Goal: Transaction & Acquisition: Book appointment/travel/reservation

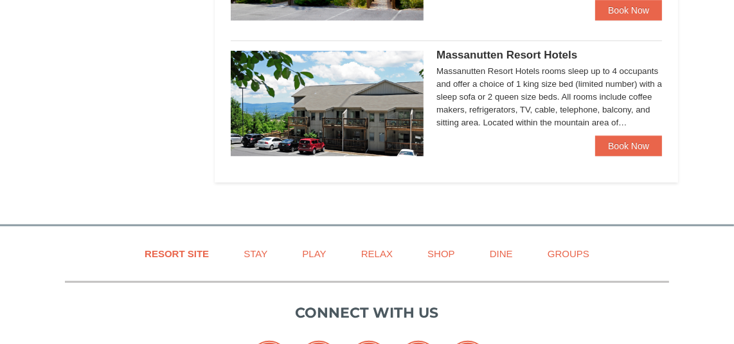
scroll to position [771, 0]
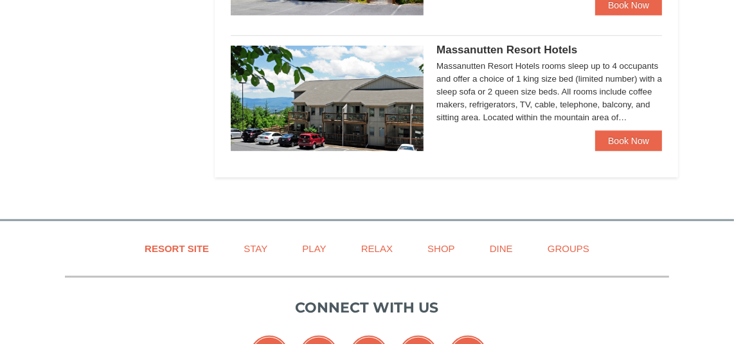
click at [458, 48] on span "Massanutten Resort Hotels" at bounding box center [506, 50] width 141 height 12
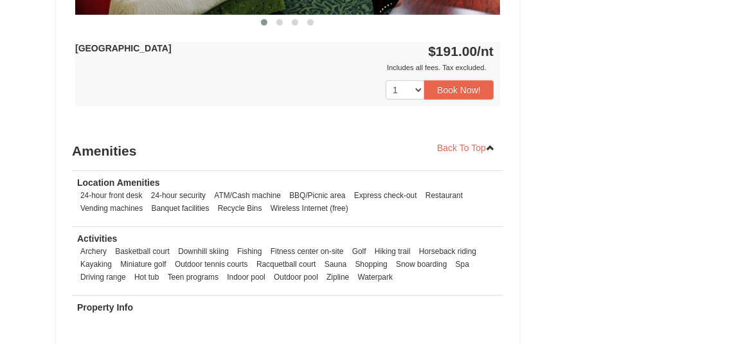
scroll to position [771, 0]
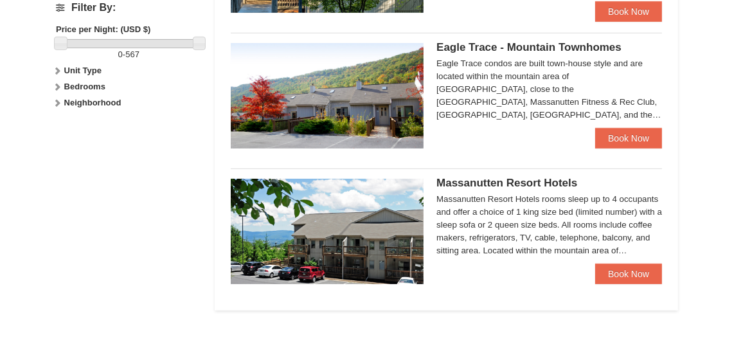
scroll to position [534, 0]
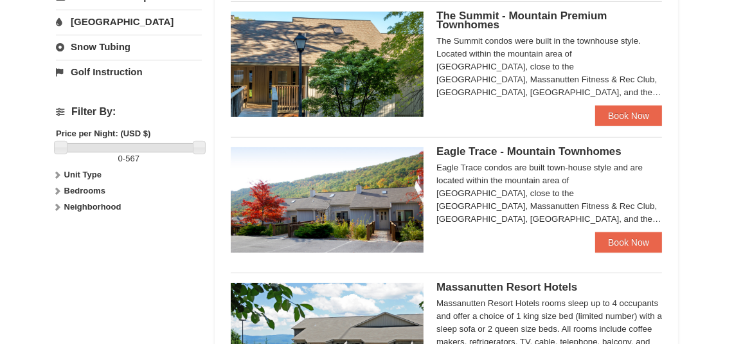
click at [465, 148] on span "Eagle Trace - Mountain Townhomes" at bounding box center [528, 151] width 185 height 12
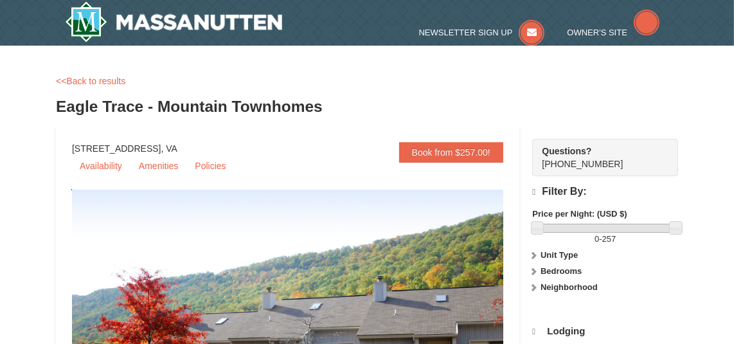
select select "10"
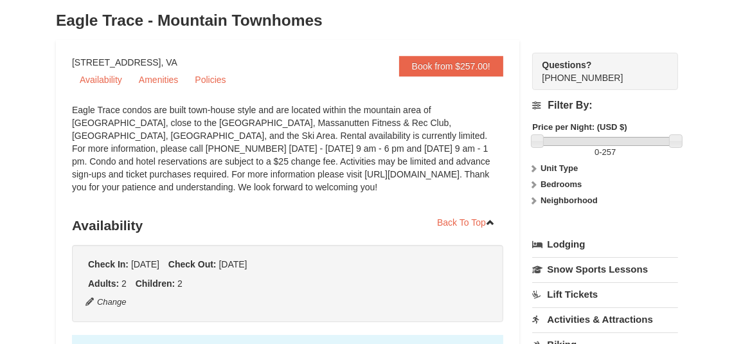
scroll to position [85, 0]
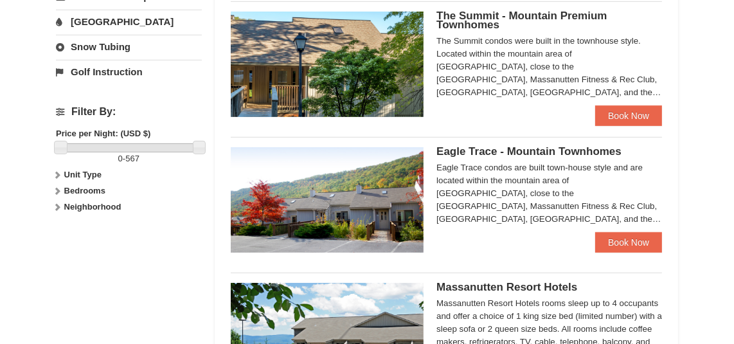
scroll to position [448, 0]
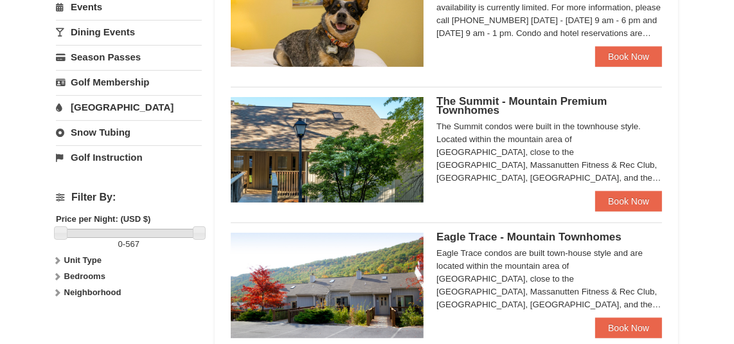
click at [479, 98] on span "The Summit - Mountain Premium Townhomes" at bounding box center [521, 105] width 170 height 21
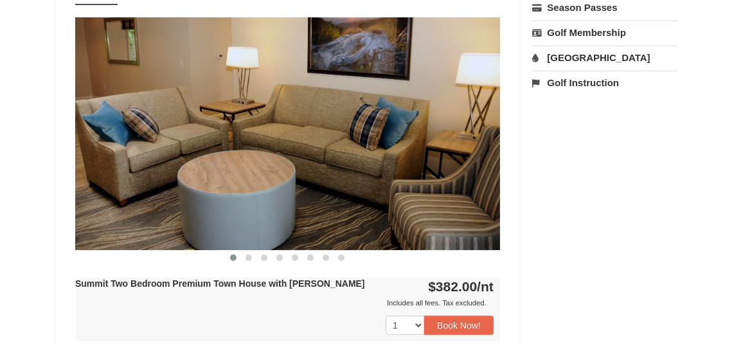
scroll to position [514, 0]
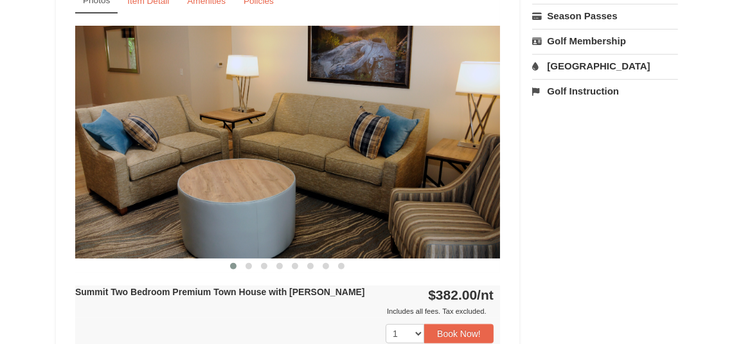
click at [434, 143] on img at bounding box center [287, 142] width 425 height 233
click at [221, 222] on img at bounding box center [287, 142] width 425 height 233
click at [249, 266] on span at bounding box center [248, 266] width 6 height 6
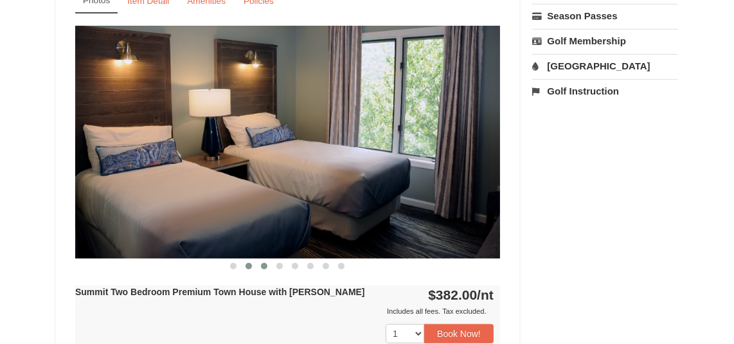
click at [261, 267] on button at bounding box center [263, 266] width 15 height 13
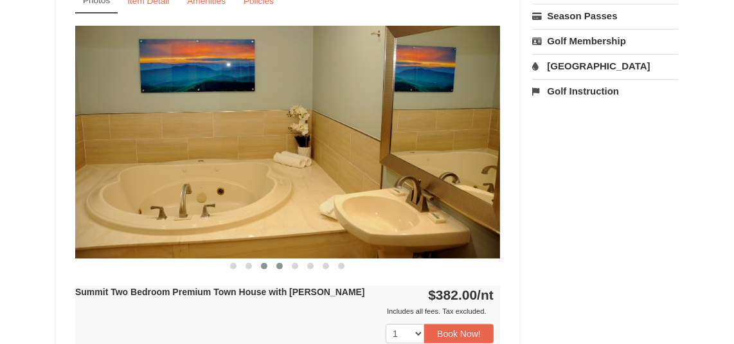
click at [280, 265] on span at bounding box center [279, 266] width 6 height 6
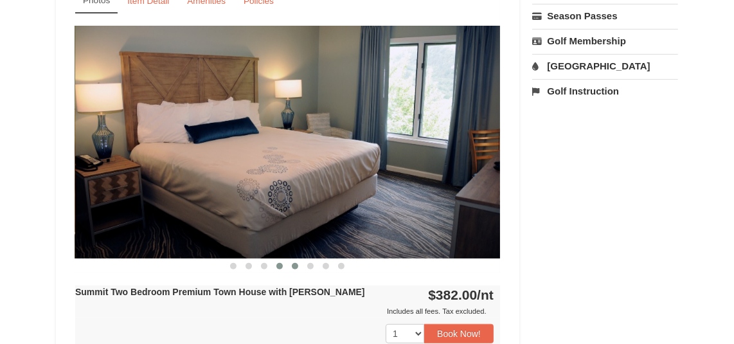
click at [296, 266] on span at bounding box center [295, 266] width 6 height 6
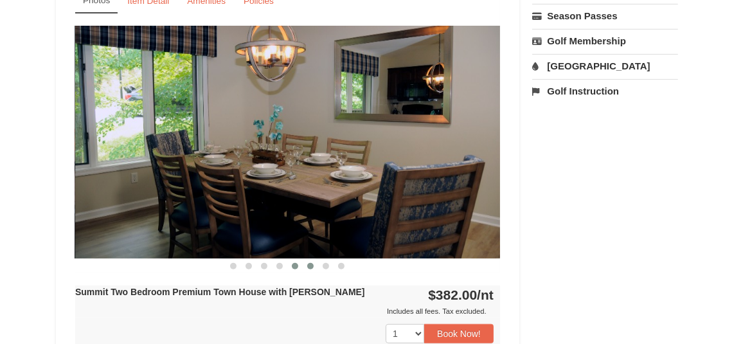
click at [308, 265] on span at bounding box center [310, 266] width 6 height 6
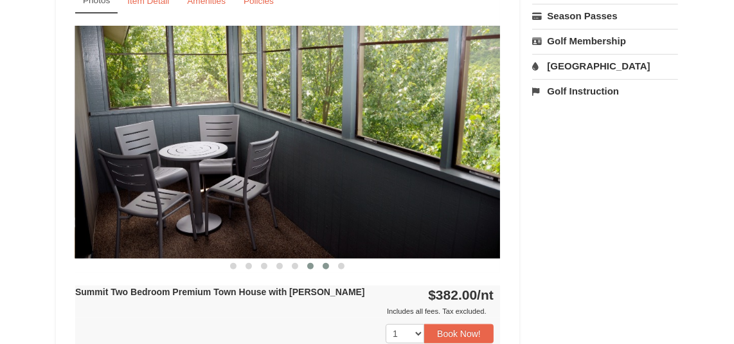
click at [323, 268] on button at bounding box center [325, 266] width 15 height 13
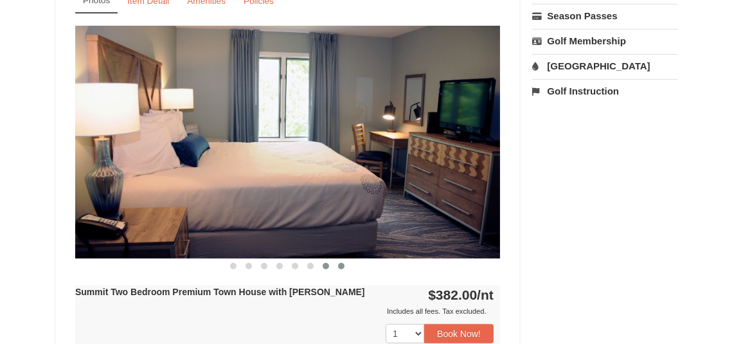
click at [343, 266] on span at bounding box center [341, 266] width 6 height 6
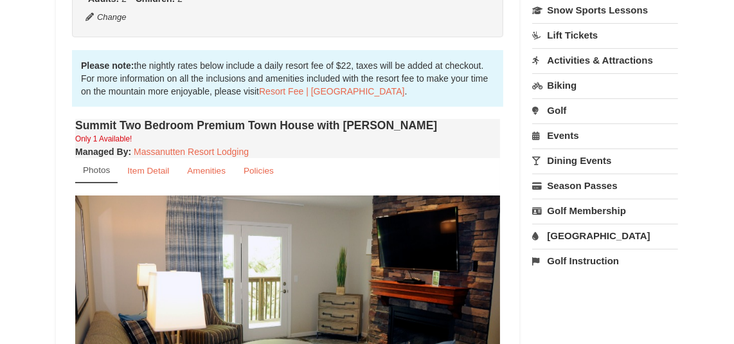
scroll to position [342, 0]
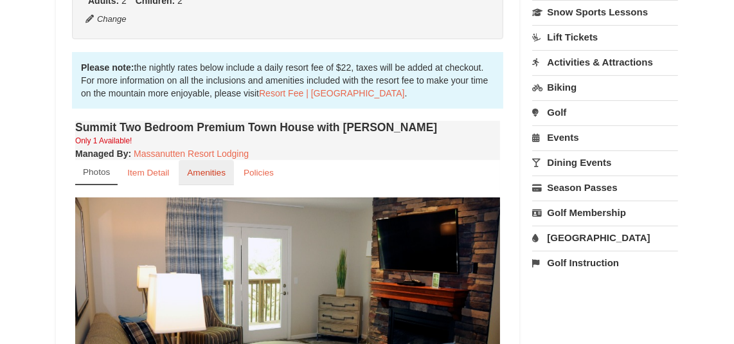
click at [217, 171] on small "Amenities" at bounding box center [206, 173] width 39 height 10
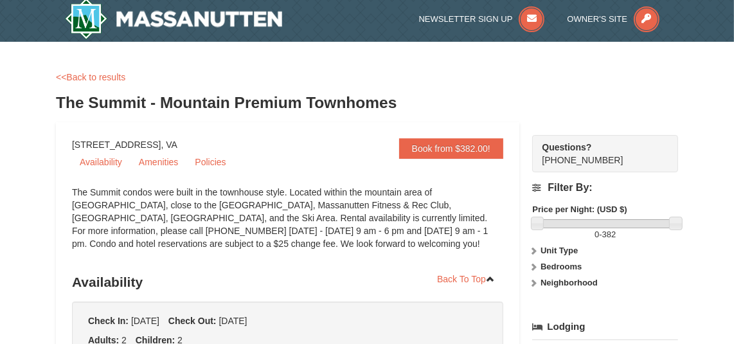
scroll to position [0, 0]
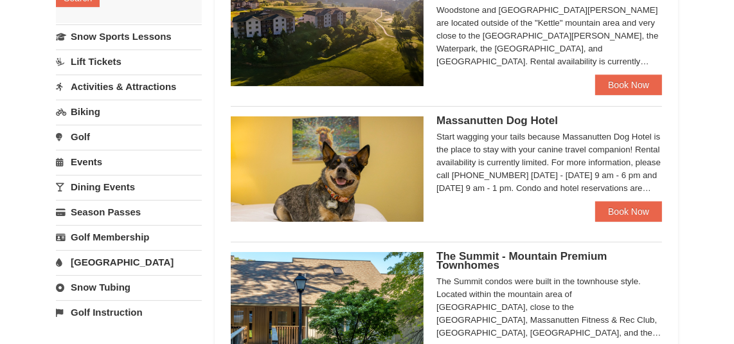
scroll to position [252, 0]
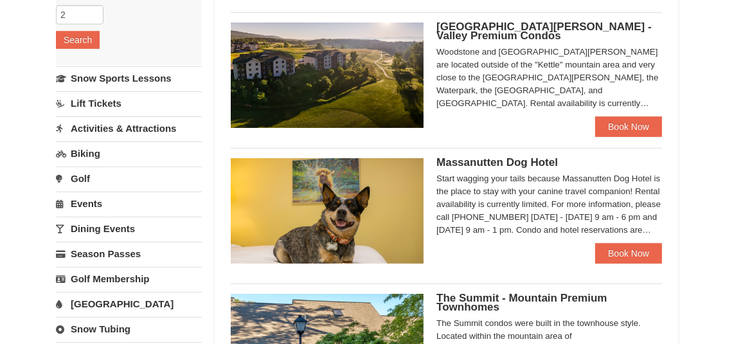
click at [492, 175] on div "Start wagging your tails because Massanutten Dog Hotel is the place to stay wit…" at bounding box center [549, 204] width 226 height 64
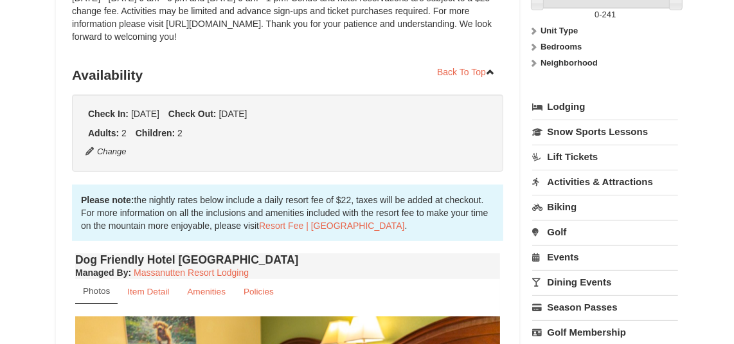
scroll to position [171, 0]
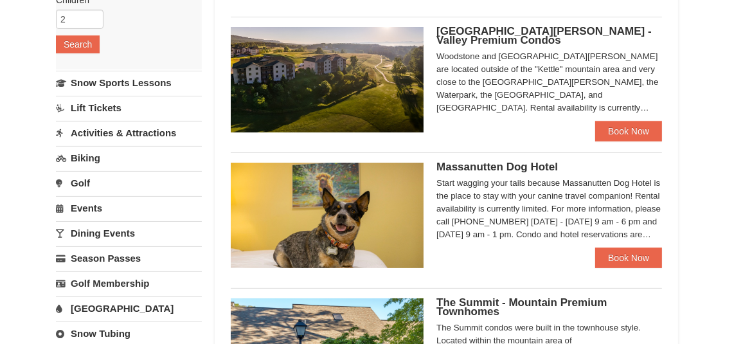
scroll to position [199, 0]
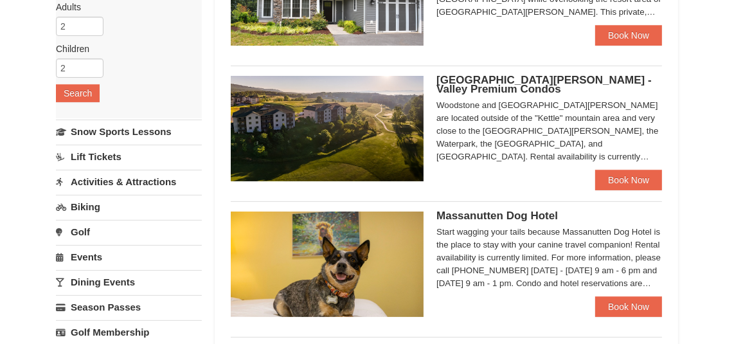
click at [327, 112] on img at bounding box center [327, 128] width 193 height 105
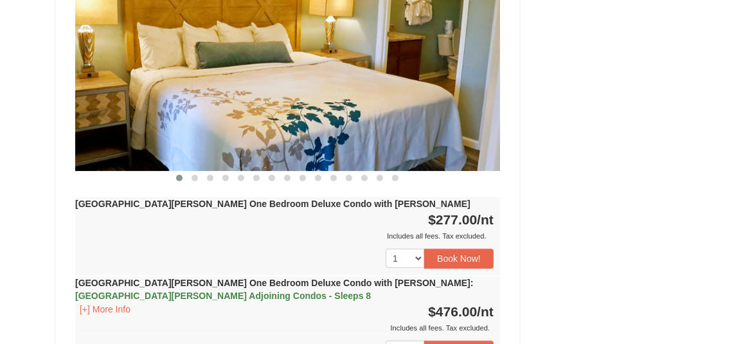
scroll to position [1199, 0]
